Goal: Information Seeking & Learning: Find specific page/section

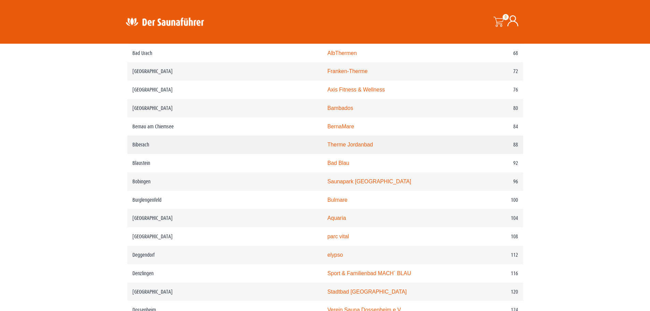
scroll to position [580, 0]
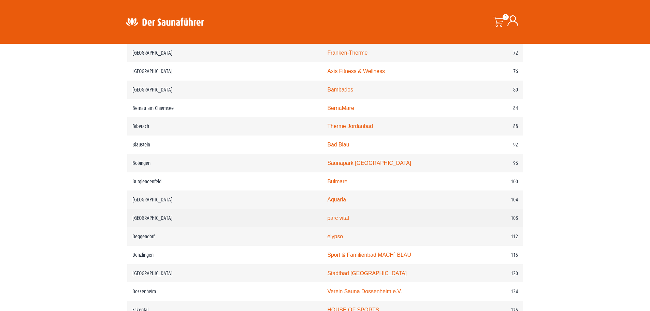
click at [322, 227] on td "parc vital" at bounding box center [391, 218] width 139 height 18
click at [327, 221] on link "parc vital" at bounding box center [338, 218] width 22 height 6
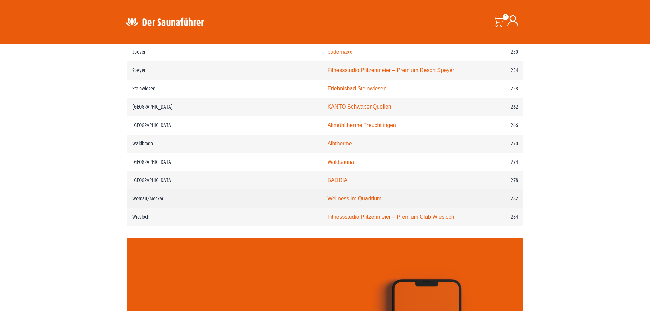
scroll to position [1571, 0]
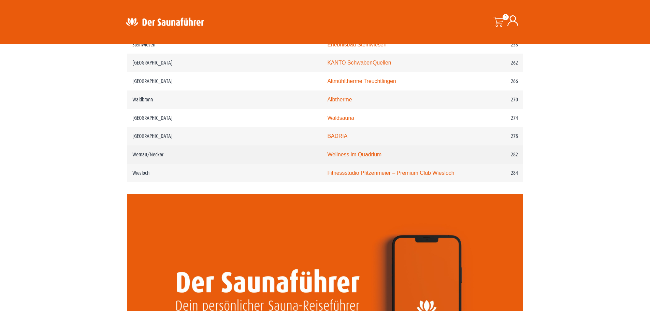
click at [192, 145] on td "Wernau/Neckar" at bounding box center [224, 154] width 195 height 18
click at [327, 152] on link "Wellness im Quadrium" at bounding box center [354, 155] width 54 height 6
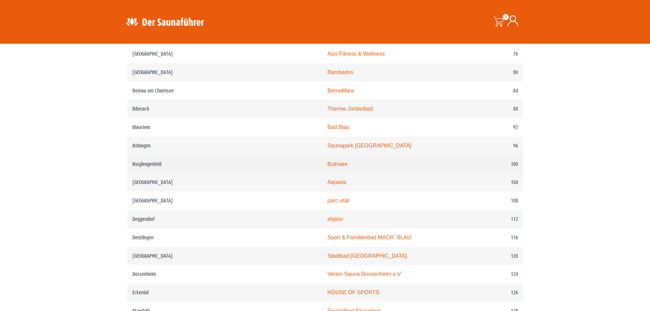
scroll to position [615, 0]
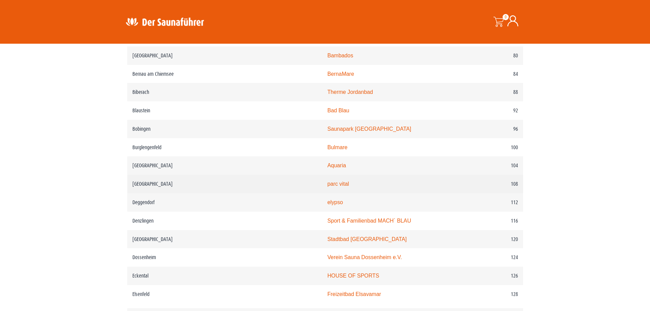
click at [322, 188] on td "parc vital" at bounding box center [391, 184] width 139 height 18
click at [327, 187] on link "parc vital" at bounding box center [338, 184] width 22 height 6
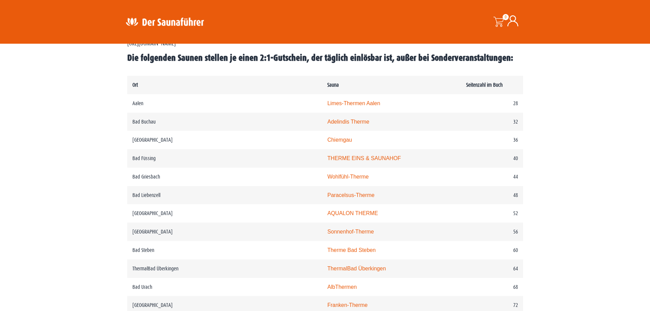
scroll to position [239, 0]
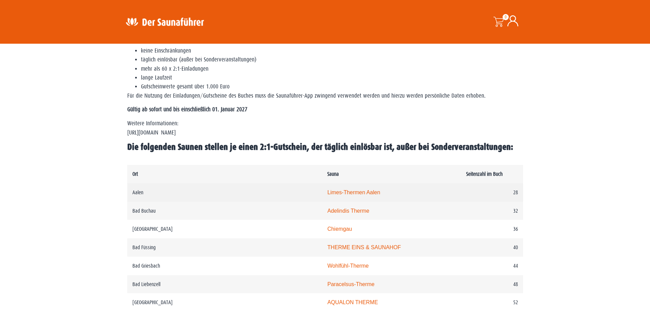
click at [322, 188] on td "Limes-Thermen Aalen" at bounding box center [391, 192] width 139 height 18
click at [327, 192] on link "Limes-Thermen Aalen" at bounding box center [353, 192] width 53 height 6
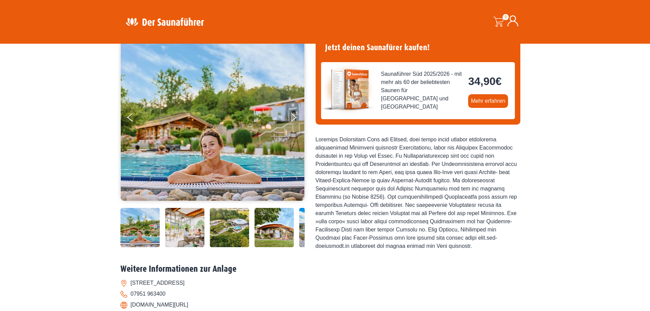
scroll to position [68, 0]
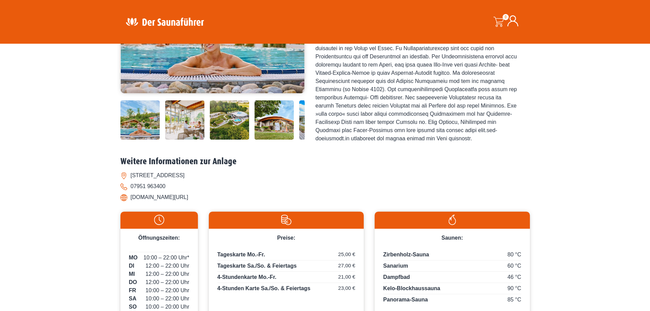
scroll to position [34, 0]
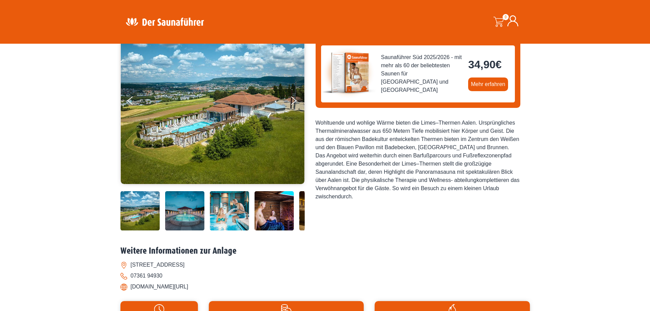
scroll to position [68, 0]
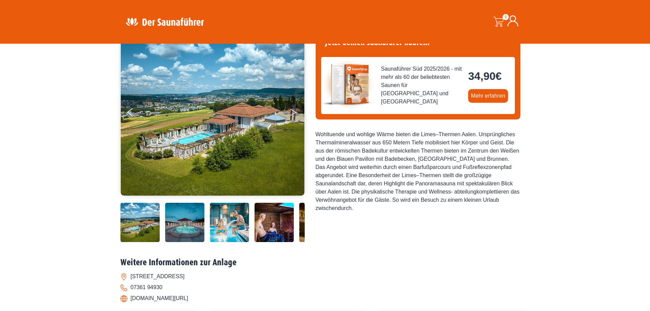
click at [292, 111] on button "Next" at bounding box center [298, 113] width 17 height 17
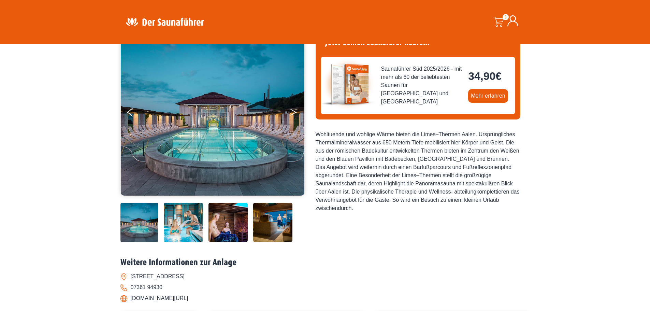
click at [292, 111] on button "Next" at bounding box center [298, 113] width 17 height 17
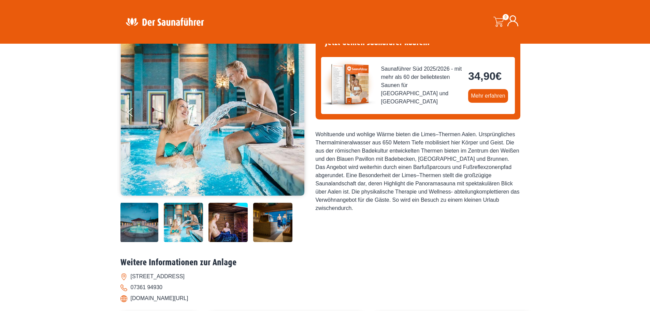
click at [292, 111] on button "Next" at bounding box center [298, 113] width 17 height 17
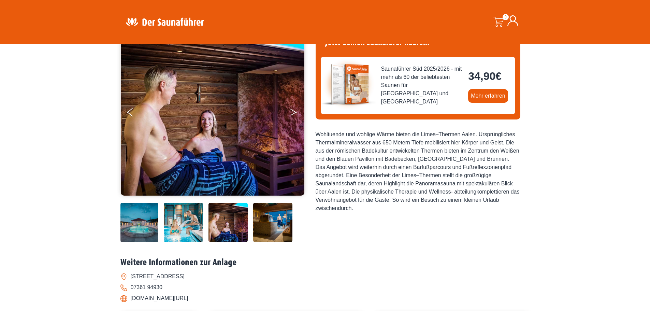
click at [292, 111] on button "Next" at bounding box center [298, 113] width 17 height 17
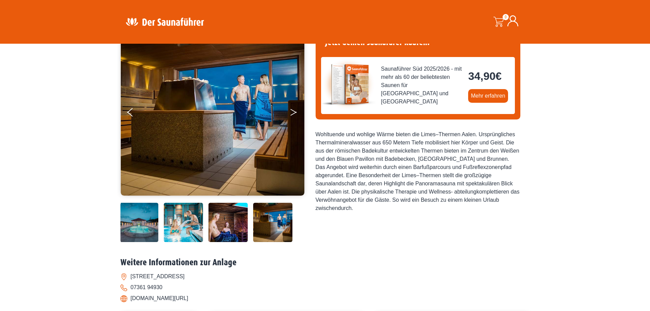
click at [292, 111] on button "Next" at bounding box center [298, 113] width 17 height 17
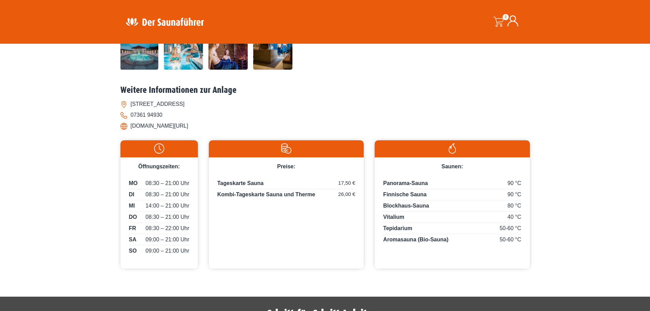
scroll to position [241, 0]
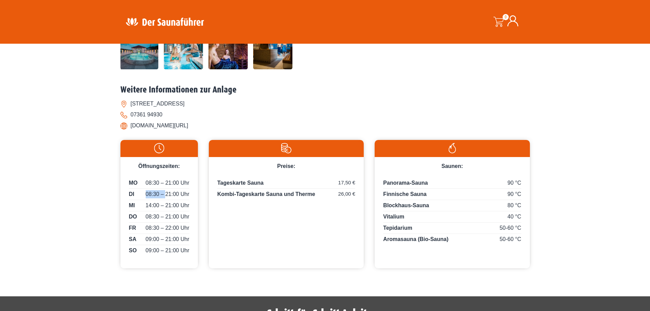
drag, startPoint x: 166, startPoint y: 194, endPoint x: 194, endPoint y: 193, distance: 27.7
click at [194, 193] on div "MO 08:30 – 21:00 Uhr DI 08:30 – 21:00 Uhr MI 14:00 – 21:00 Uhr DO 08:30 – 21:00…" at bounding box center [160, 219] width 78 height 98
